Goal: Transaction & Acquisition: Purchase product/service

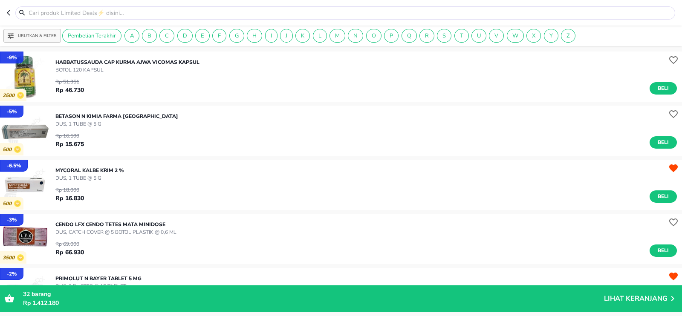
drag, startPoint x: 209, startPoint y: 316, endPoint x: 214, endPoint y: 304, distance: 12.6
click at [214, 304] on p "Rp 1.412.180" at bounding box center [313, 303] width 581 height 9
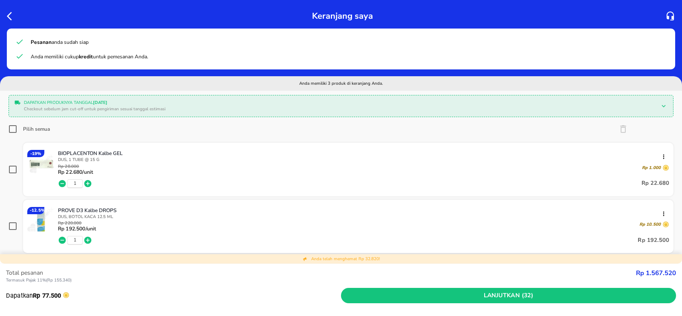
click at [9, 14] on icon "button" at bounding box center [9, 16] width 5 height 9
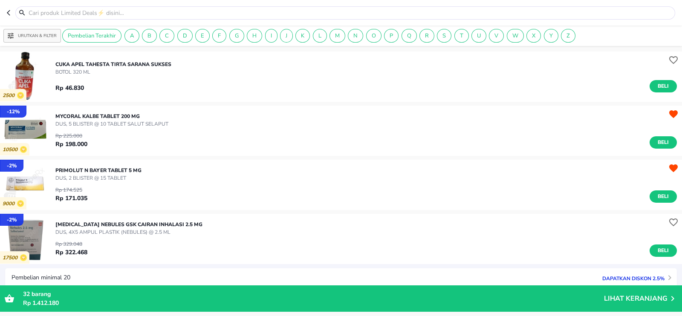
click at [81, 14] on input "text" at bounding box center [351, 13] width 646 height 9
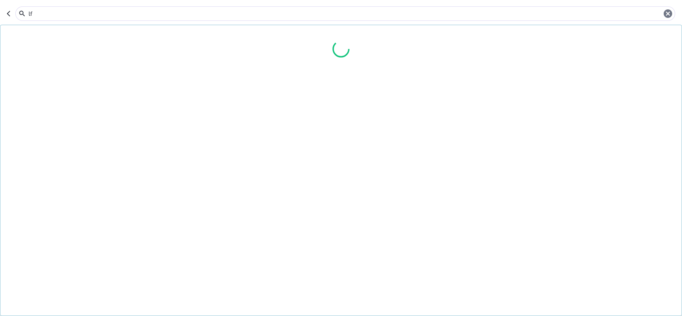
type input "lfx"
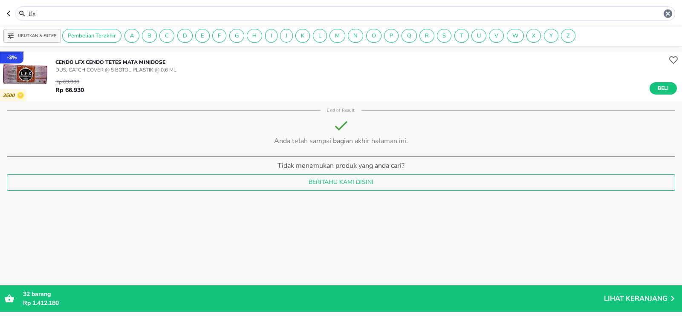
click at [81, 75] on div "Rp 69.000 Rp 66.930 Beli" at bounding box center [366, 84] width 622 height 21
click at [85, 68] on p "DUS, CATCH COVER @ 5 BOTOL PLASTIK @ 0,6 ML" at bounding box center [115, 70] width 121 height 8
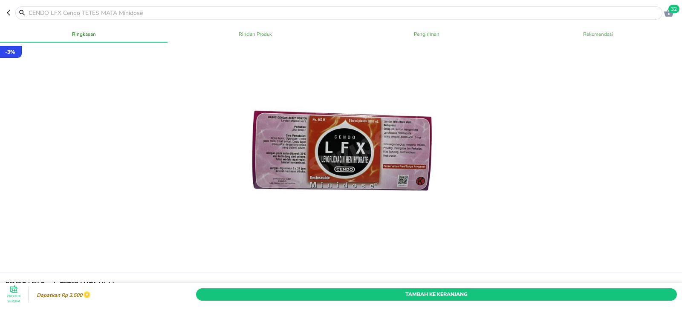
click at [9, 15] on icon "button" at bounding box center [8, 13] width 3 height 6
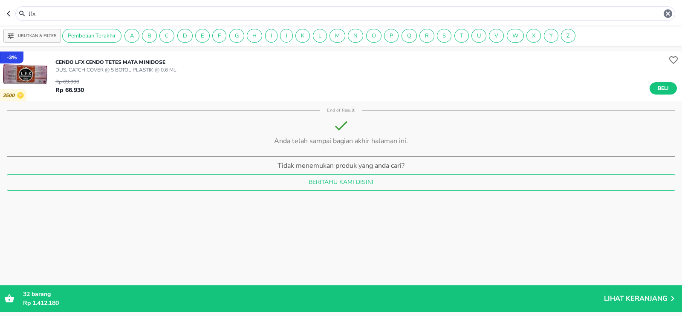
click at [64, 15] on input "lfx" at bounding box center [346, 13] width 636 height 9
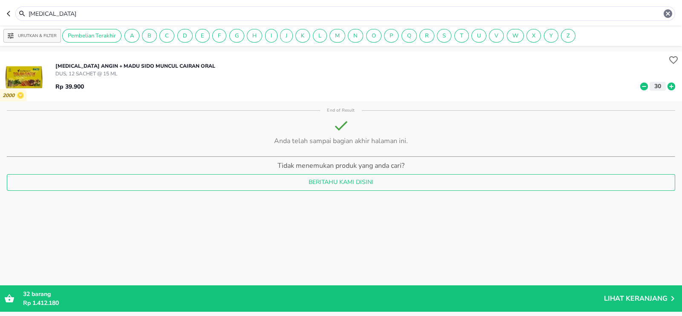
click at [81, 70] on p "DUS, 12 SACHET @ 15 ML" at bounding box center [135, 74] width 160 height 8
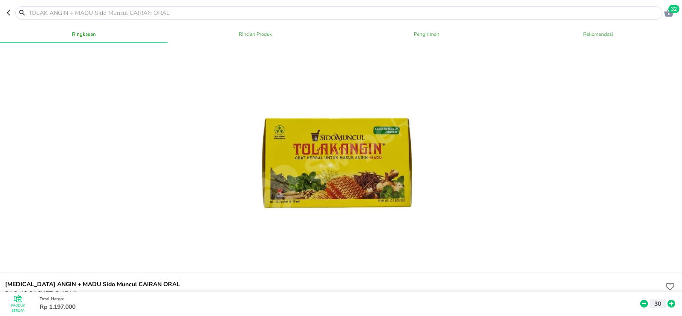
click at [6, 5] on header "32" at bounding box center [341, 13] width 682 height 26
click at [8, 12] on icon "button" at bounding box center [8, 13] width 3 height 6
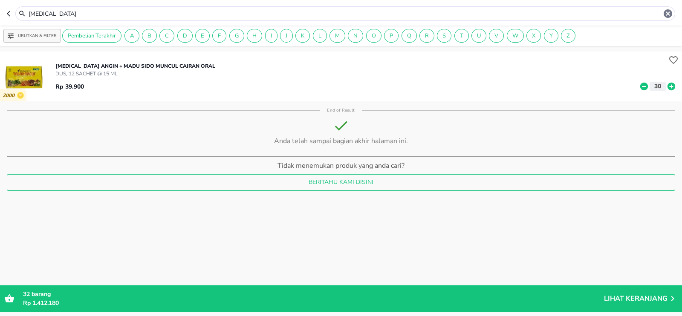
click at [55, 13] on input "[MEDICAL_DATA]" at bounding box center [346, 13] width 636 height 9
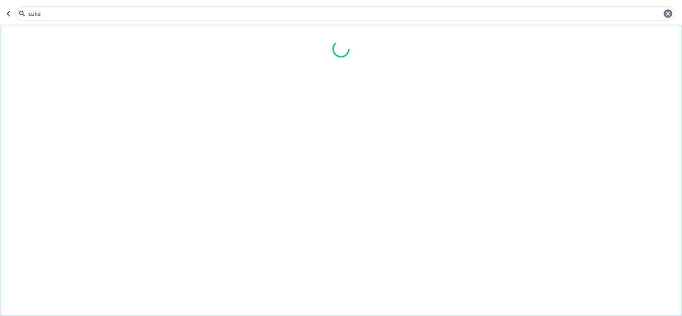
type input "cuka"
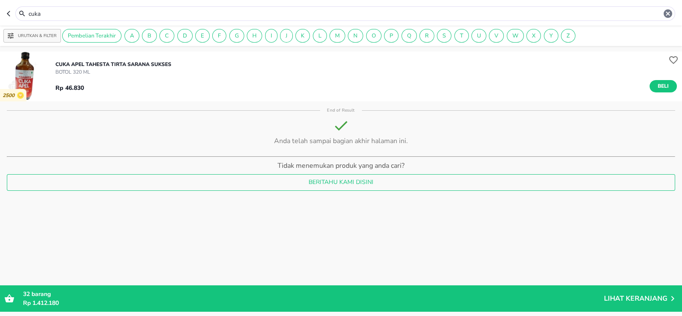
click at [68, 67] on p "CUKA APEL TAHESTA Tirta Sarana Sukses" at bounding box center [113, 65] width 116 height 8
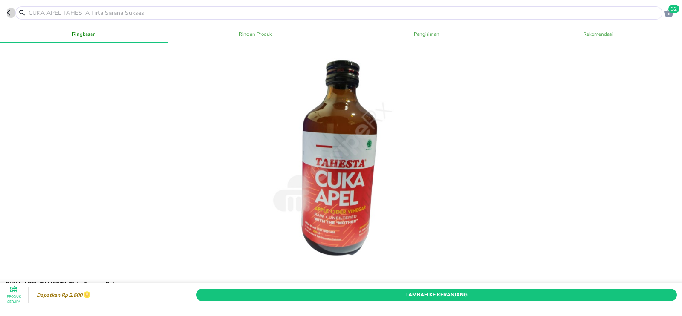
click at [8, 13] on icon "button" at bounding box center [10, 12] width 7 height 7
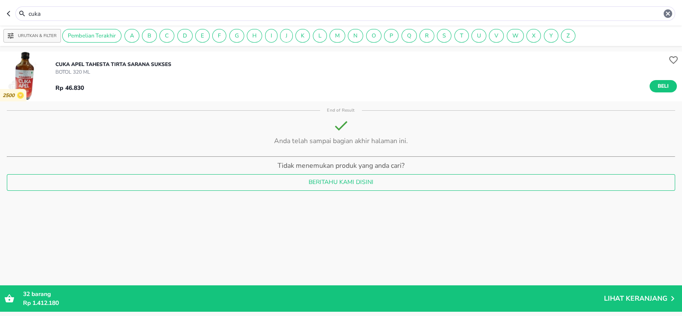
click at [8, 13] on icon "button" at bounding box center [8, 14] width 3 height 6
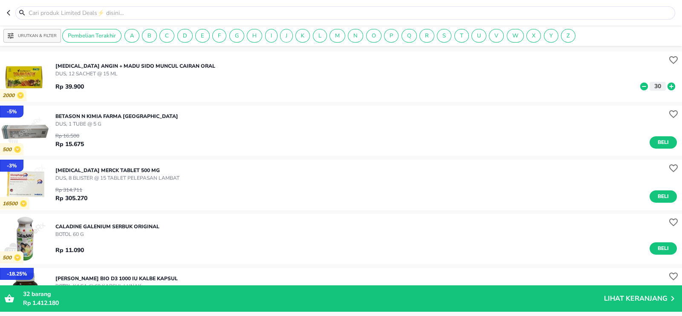
click at [64, 78] on div "Rp 39.900 30" at bounding box center [366, 85] width 622 height 14
click at [107, 60] on div "TOLAK ANGIN + MADU Sido Muncul CAIRAN ORAL DUS, 12 SACHET @ 15 ML Rp 39.900 30" at bounding box center [368, 77] width 627 height 38
click at [107, 61] on div "TOLAK ANGIN + MADU Sido Muncul CAIRAN ORAL DUS, 12 SACHET @ 15 ML Rp 39.900 30" at bounding box center [368, 77] width 627 height 38
click at [93, 69] on p "[MEDICAL_DATA] ANGIN + MADU Sido Muncul CAIRAN ORAL" at bounding box center [135, 66] width 160 height 8
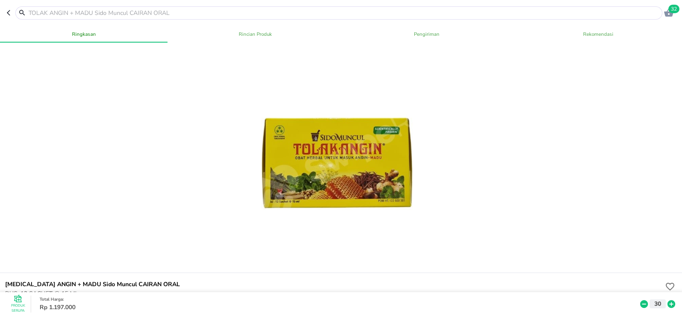
click at [9, 19] on header "32" at bounding box center [341, 13] width 682 height 26
click at [10, 14] on icon "button" at bounding box center [10, 12] width 7 height 7
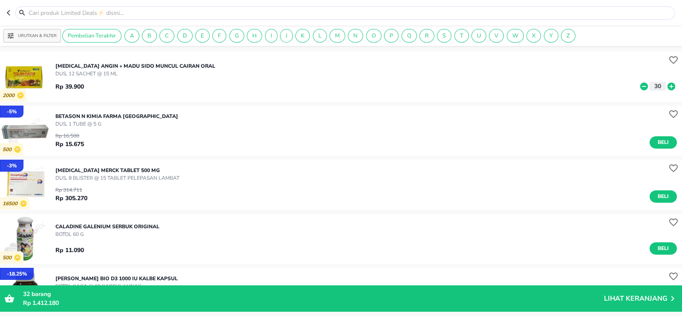
click at [78, 227] on p "CALADINE Galenium SERBUK ORIGINAL" at bounding box center [107, 227] width 104 height 8
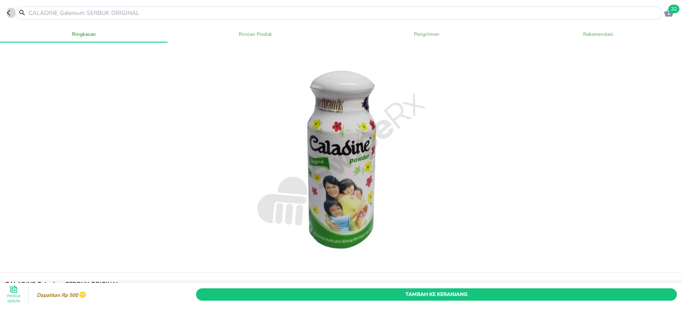
click at [11, 11] on icon "button" at bounding box center [10, 12] width 7 height 7
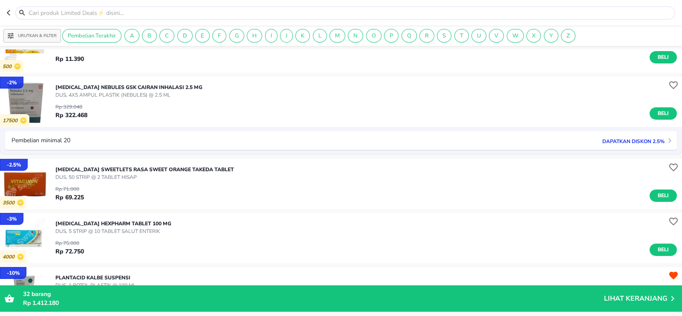
scroll to position [533, 0]
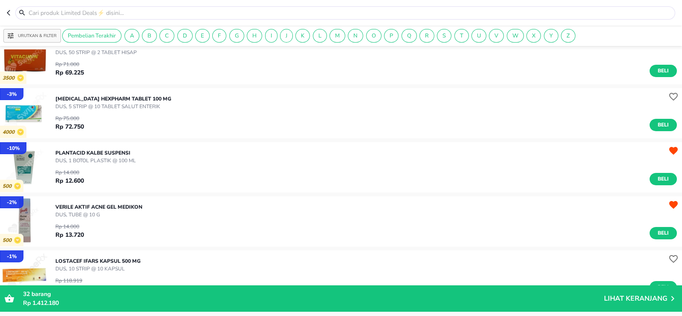
click at [75, 218] on p "DUS, TUBE @ 10 G" at bounding box center [98, 215] width 87 height 8
